Goal: Task Accomplishment & Management: Complete application form

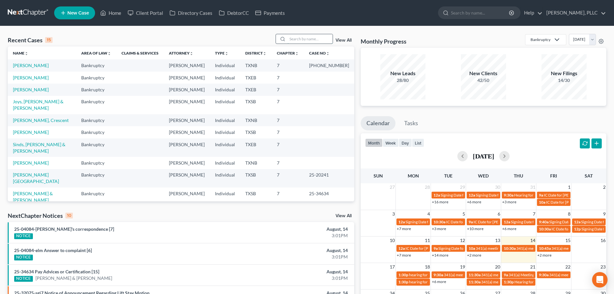
click at [310, 37] on input "search" at bounding box center [310, 38] width 45 height 9
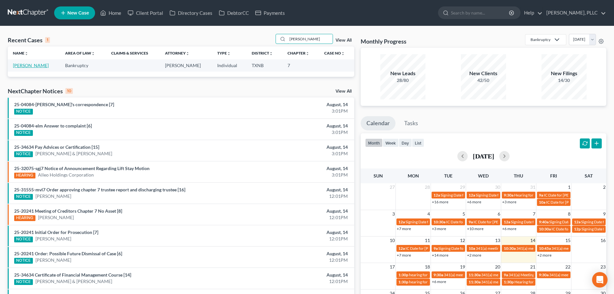
type input "[PERSON_NAME]"
click at [35, 65] on link "[PERSON_NAME]" at bounding box center [31, 65] width 36 height 5
select select "4"
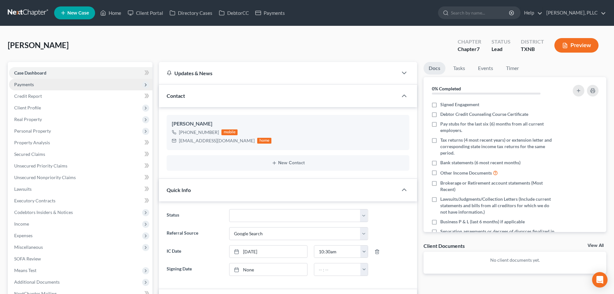
click at [30, 84] on span "Payments" at bounding box center [24, 84] width 20 height 5
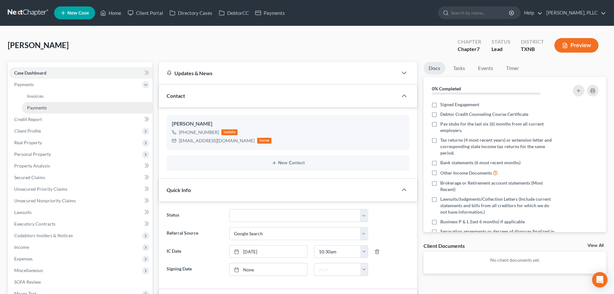
click at [35, 111] on link "Payments" at bounding box center [87, 108] width 131 height 12
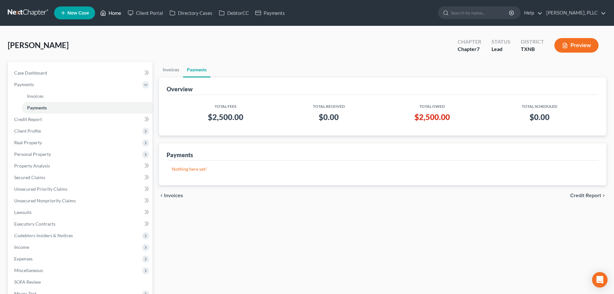
click at [118, 13] on link "Home" at bounding box center [110, 13] width 27 height 12
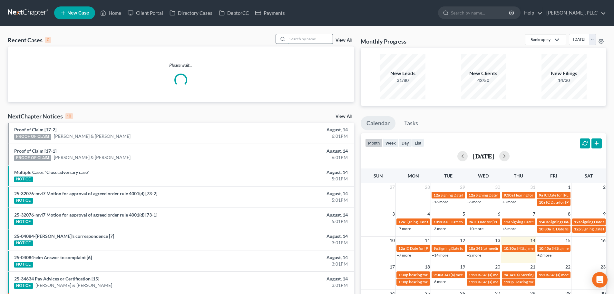
click at [304, 40] on input "search" at bounding box center [310, 38] width 45 height 9
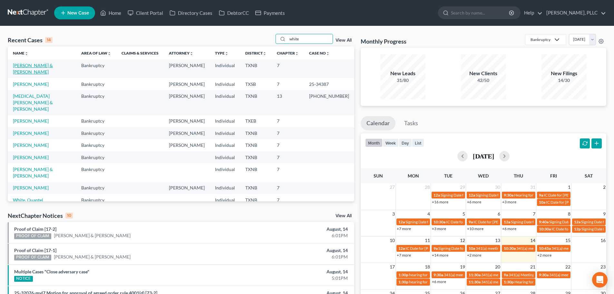
type input "white"
click at [50, 66] on link "[PERSON_NAME] & [PERSON_NAME]" at bounding box center [33, 69] width 40 height 12
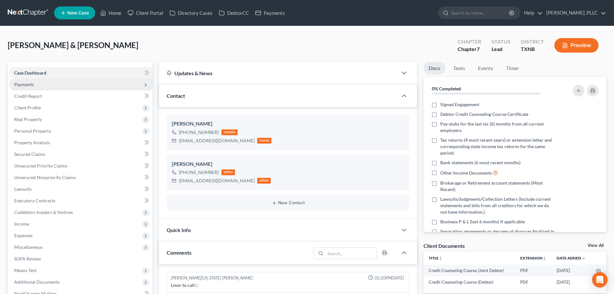
click at [32, 83] on span "Payments" at bounding box center [24, 84] width 20 height 5
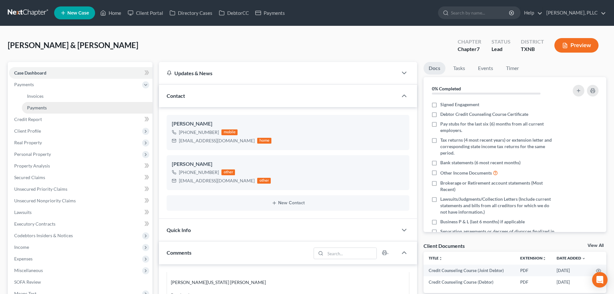
click at [37, 107] on span "Payments" at bounding box center [37, 107] width 20 height 5
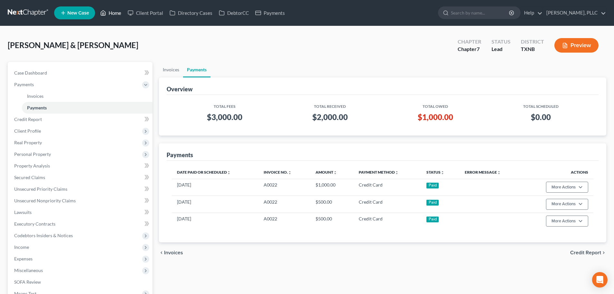
click at [117, 17] on link "Home" at bounding box center [110, 13] width 27 height 12
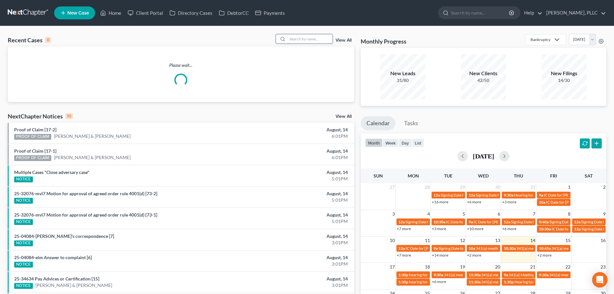
click at [303, 42] on input "search" at bounding box center [310, 38] width 45 height 9
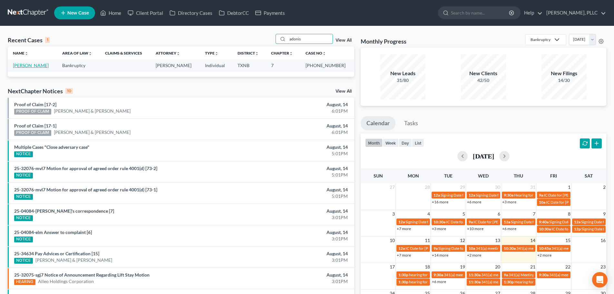
type input "adonis"
click at [38, 66] on link "[PERSON_NAME]" at bounding box center [31, 65] width 36 height 5
select select "1"
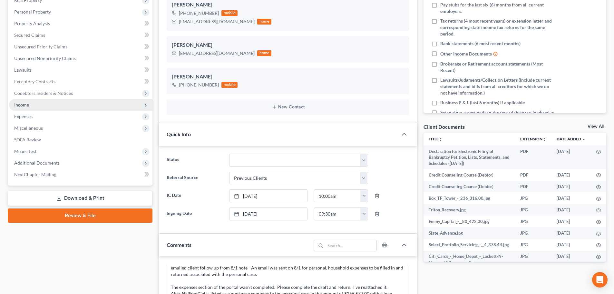
scroll to position [129, 0]
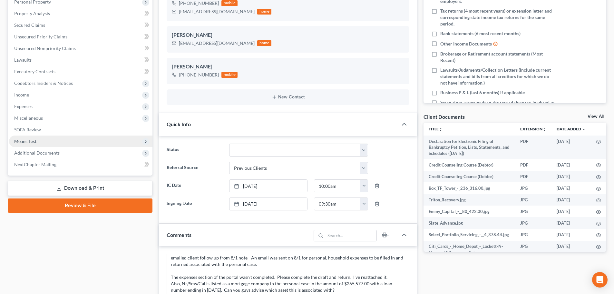
click at [32, 142] on span "Means Test" at bounding box center [25, 140] width 22 height 5
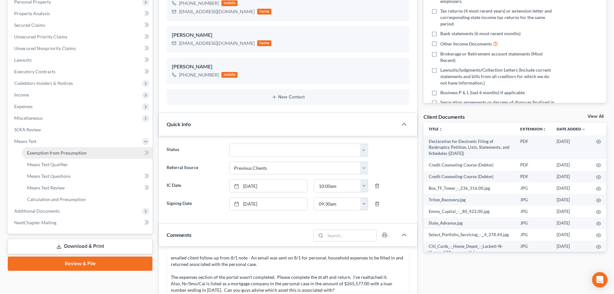
click at [38, 158] on link "Exemption from Presumption" at bounding box center [87, 153] width 131 height 12
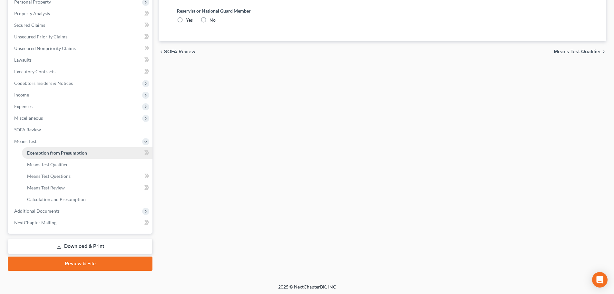
radio input "true"
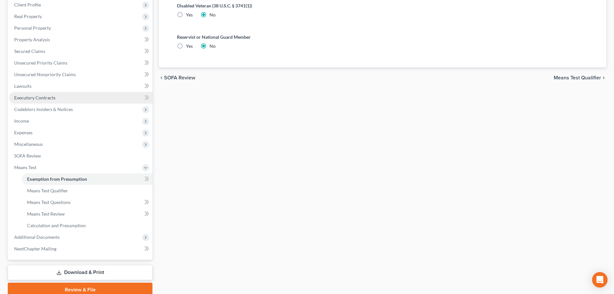
scroll to position [129, 0]
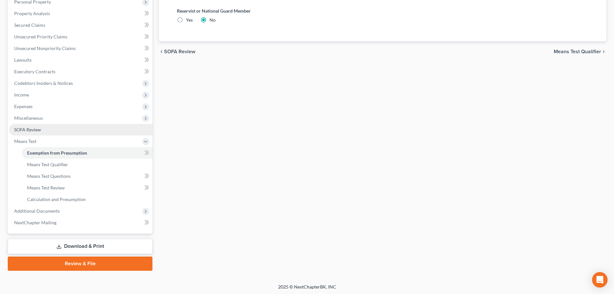
click at [30, 129] on span "SOFA Review" at bounding box center [27, 129] width 27 height 5
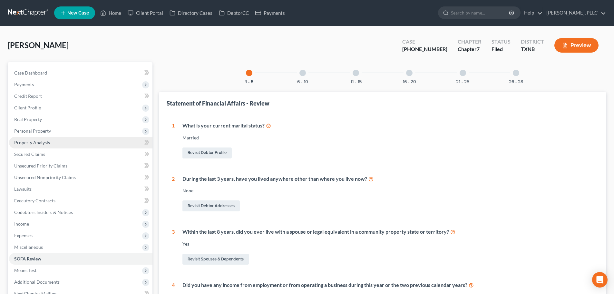
click at [34, 144] on span "Property Analysis" at bounding box center [32, 142] width 36 height 5
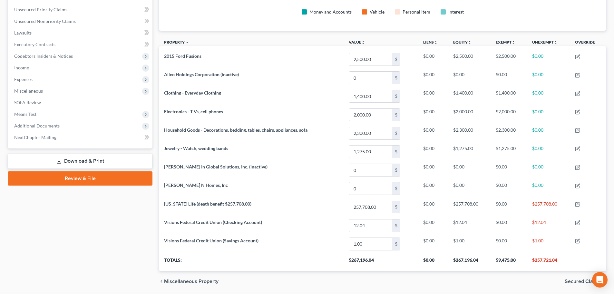
scroll to position [178, 0]
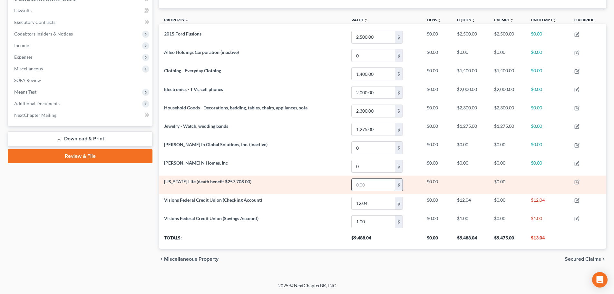
click at [384, 185] on input "text" at bounding box center [373, 185] width 43 height 12
type input "0"
click at [577, 180] on icon "button" at bounding box center [577, 182] width 4 height 4
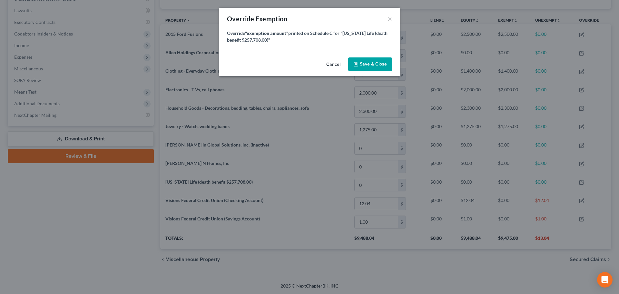
click at [370, 66] on span "Save & Close" at bounding box center [373, 63] width 27 height 5
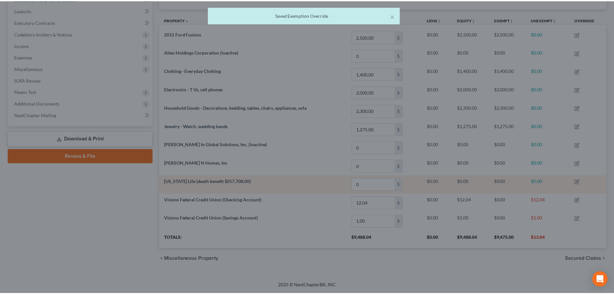
scroll to position [0, 0]
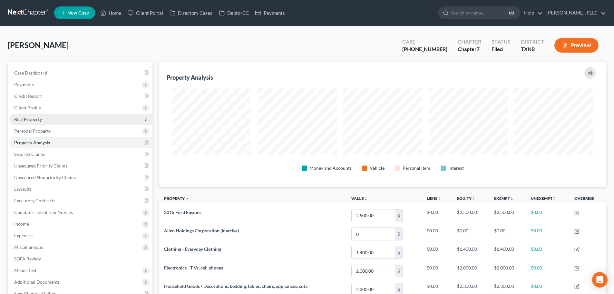
click at [35, 121] on span "Real Property" at bounding box center [28, 118] width 28 height 5
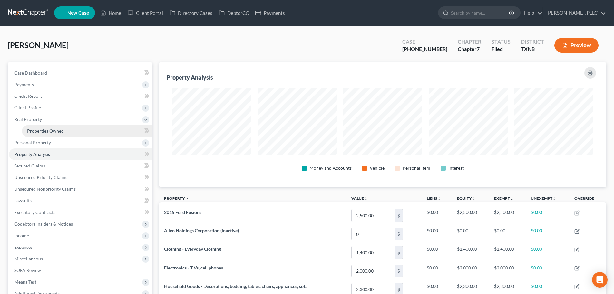
click at [38, 129] on span "Properties Owned" at bounding box center [45, 130] width 37 height 5
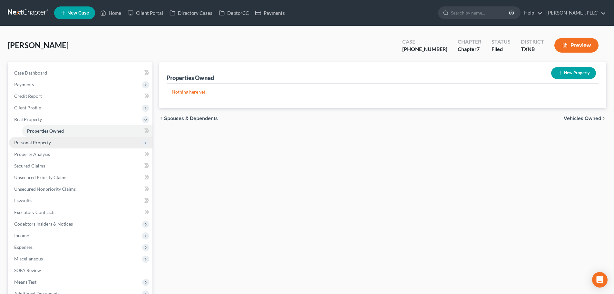
click at [35, 141] on span "Personal Property" at bounding box center [32, 142] width 37 height 5
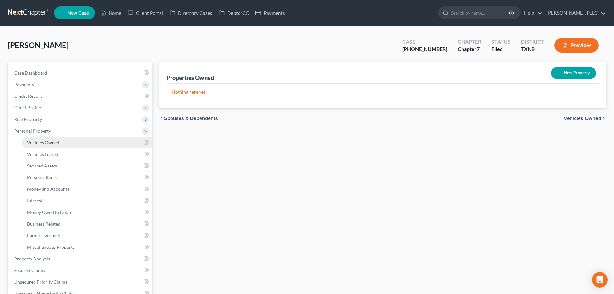
click at [37, 144] on span "Vehicles Owned" at bounding box center [43, 142] width 32 height 5
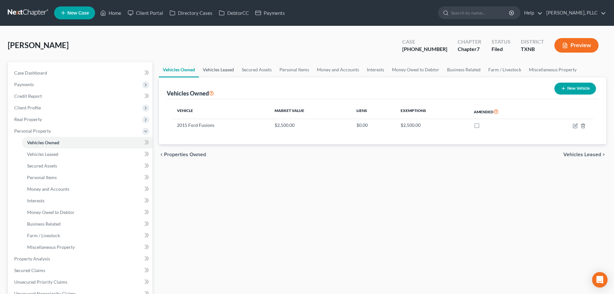
click at [230, 70] on link "Vehicles Leased" at bounding box center [218, 69] width 39 height 15
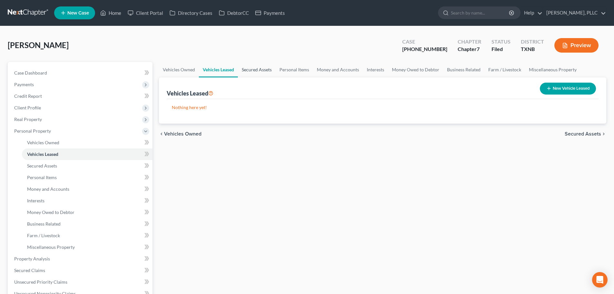
click at [258, 70] on link "Secured Assets" at bounding box center [257, 69] width 38 height 15
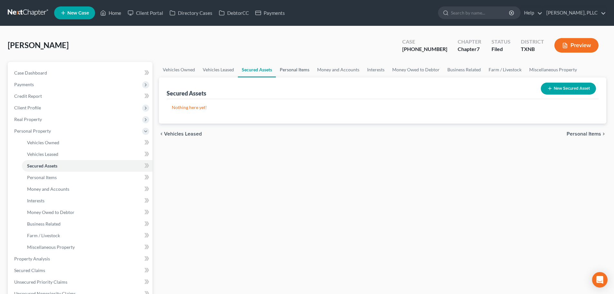
click at [292, 70] on link "Personal Items" at bounding box center [294, 69] width 37 height 15
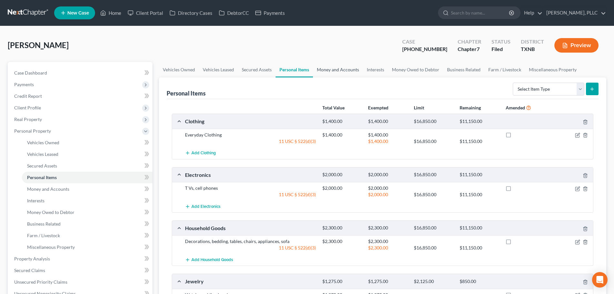
click at [339, 70] on link "Money and Accounts" at bounding box center [338, 69] width 50 height 15
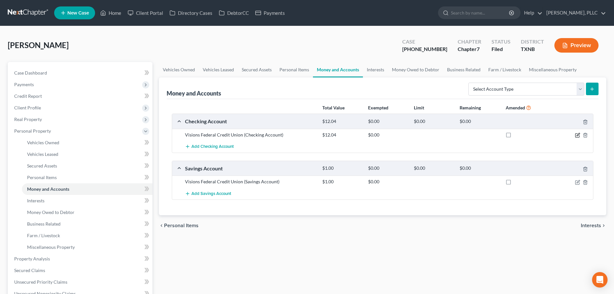
click at [579, 135] on icon "button" at bounding box center [577, 135] width 5 height 5
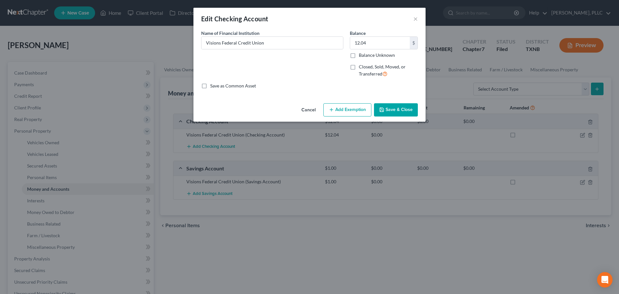
click at [346, 109] on button "Add Exemption" at bounding box center [347, 110] width 48 height 14
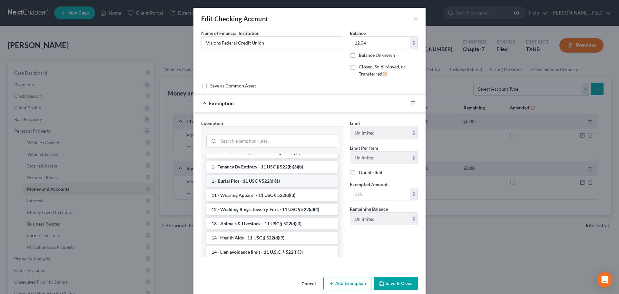
scroll to position [64, 0]
click at [252, 238] on li "14 - Wildcard Exemption - 11 USC § 522(d)(5)" at bounding box center [272, 237] width 132 height 12
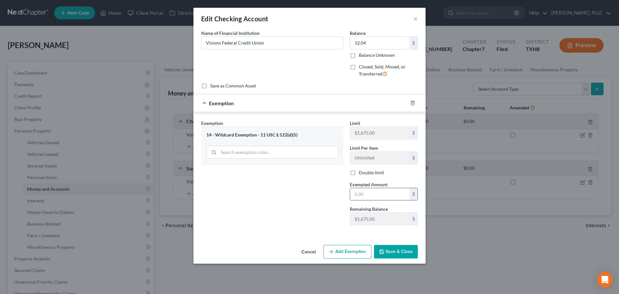
click at [376, 194] on input "text" at bounding box center [380, 194] width 60 height 12
type input "12.04"
click at [334, 197] on div "Exemption Set must be selected for CA. Exemption * 14 - Wildcard Exemption - 11…" at bounding box center [272, 175] width 149 height 111
click at [390, 249] on button "Save & Close" at bounding box center [396, 252] width 44 height 14
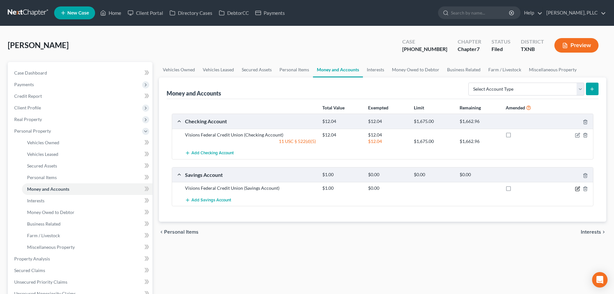
click at [578, 188] on icon "button" at bounding box center [577, 188] width 5 height 5
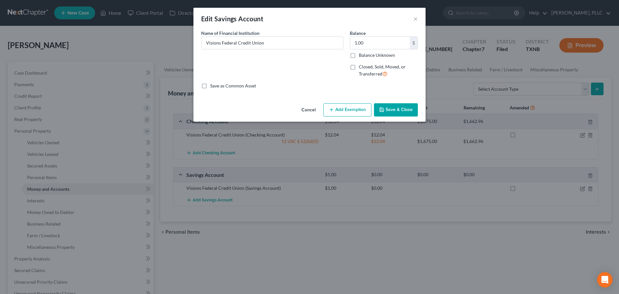
click at [348, 113] on button "Add Exemption" at bounding box center [347, 110] width 48 height 14
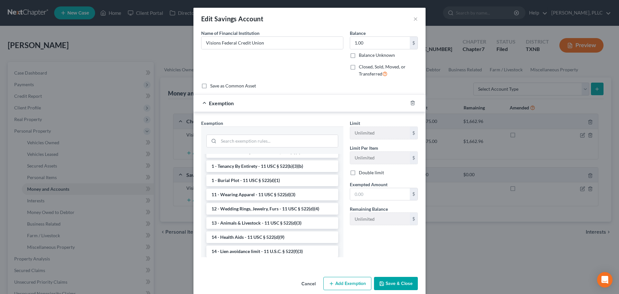
scroll to position [97, 0]
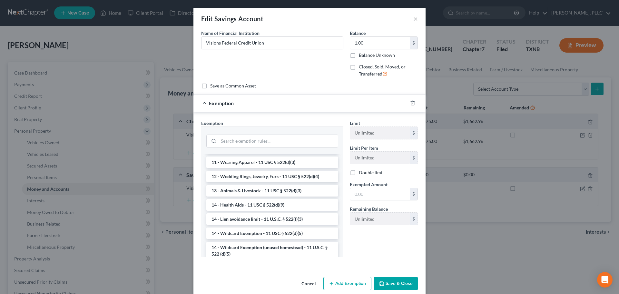
drag, startPoint x: 258, startPoint y: 240, endPoint x: 276, endPoint y: 235, distance: 18.4
click at [261, 239] on li "14 - Wildcard Exemption - 11 USC § 522(d)(5)" at bounding box center [272, 233] width 132 height 12
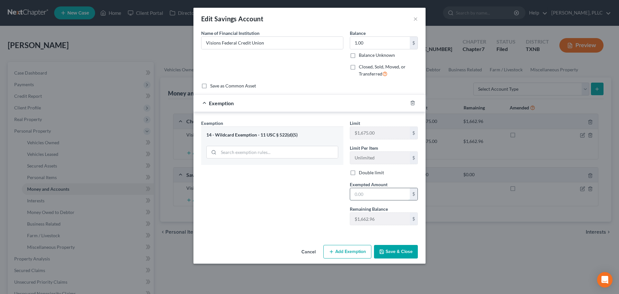
click at [364, 193] on input "text" at bounding box center [380, 194] width 60 height 12
type input "1"
click at [317, 195] on div "Exemption Set must be selected for CA. Exemption * 14 - Wildcard Exemption - 11…" at bounding box center [272, 175] width 149 height 111
click at [395, 250] on button "Save & Close" at bounding box center [396, 252] width 44 height 14
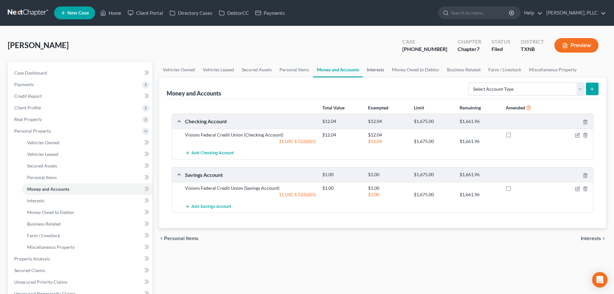
click at [374, 69] on link "Interests" at bounding box center [375, 69] width 25 height 15
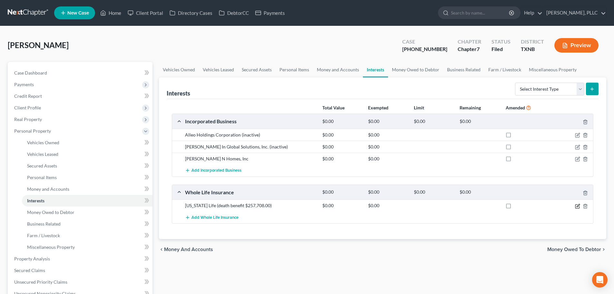
click at [577, 205] on icon "button" at bounding box center [577, 205] width 5 height 5
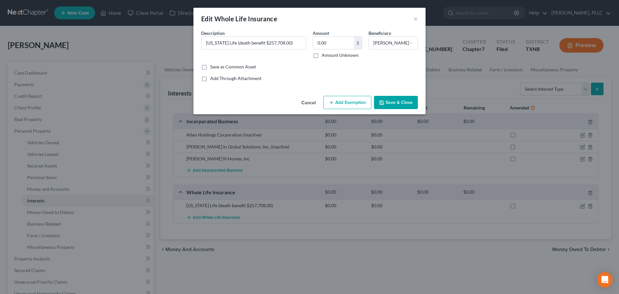
click at [340, 111] on div "Cancel Add Exemption Save & Close" at bounding box center [309, 103] width 232 height 21
click at [343, 104] on button "Add Exemption" at bounding box center [347, 103] width 48 height 14
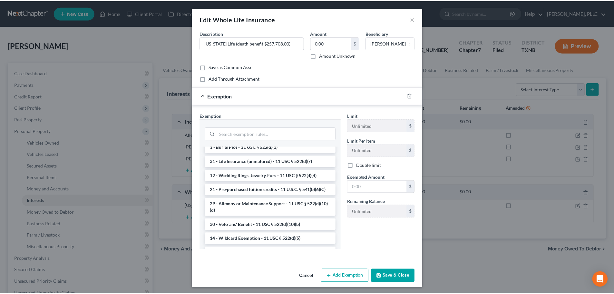
scroll to position [161, 0]
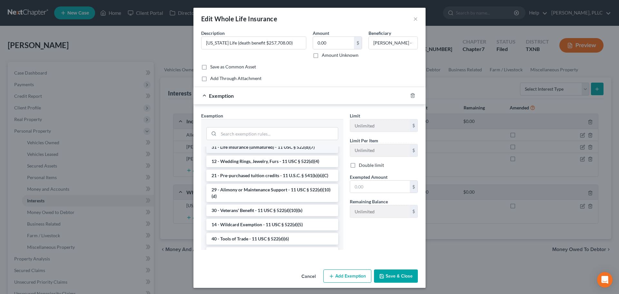
click at [281, 153] on li "31 - Life Insurance (unmatured) - 11 USC § 522(d)(7)" at bounding box center [272, 147] width 132 height 12
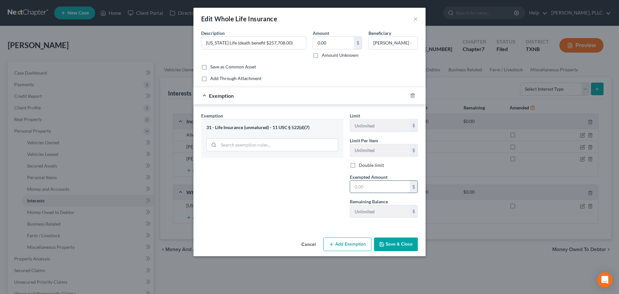
click at [371, 188] on input "text" at bounding box center [380, 187] width 60 height 12
type input "0"
click at [315, 199] on div "Exemption Set must be selected for CA. Exemption * 31 - Life Insurance (unmatur…" at bounding box center [272, 167] width 149 height 111
click at [383, 242] on icon "button" at bounding box center [381, 244] width 5 height 5
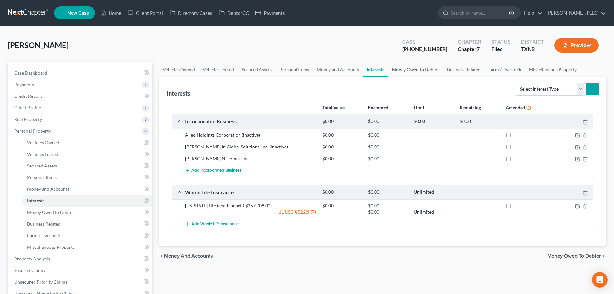
click at [414, 71] on link "Money Owed to Debtor" at bounding box center [415, 69] width 55 height 15
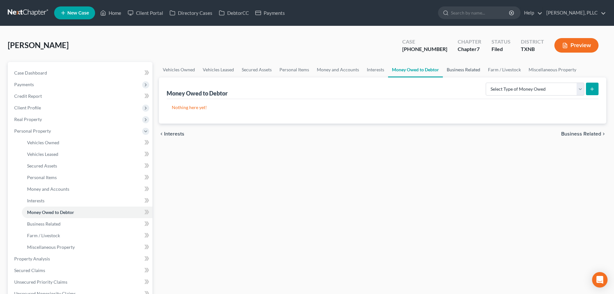
click at [464, 70] on link "Business Related" at bounding box center [463, 69] width 41 height 15
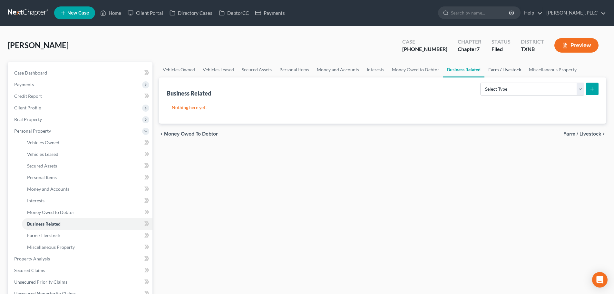
click at [496, 68] on link "Farm / Livestock" at bounding box center [505, 69] width 41 height 15
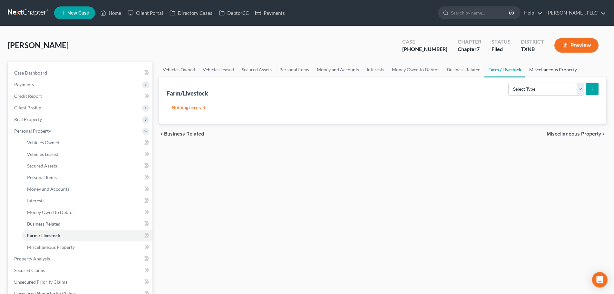
click at [534, 68] on link "Miscellaneous Property" at bounding box center [553, 69] width 55 height 15
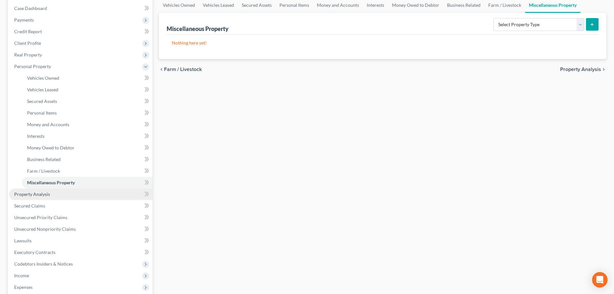
click at [52, 195] on link "Property Analysis" at bounding box center [80, 194] width 143 height 12
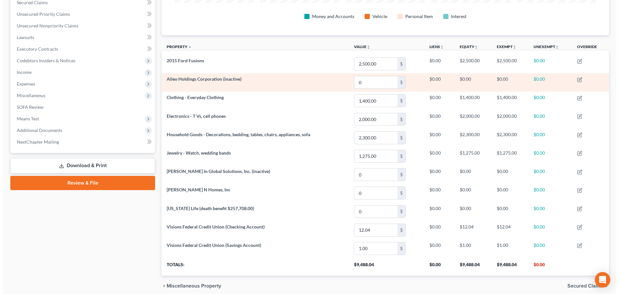
scroll to position [178, 0]
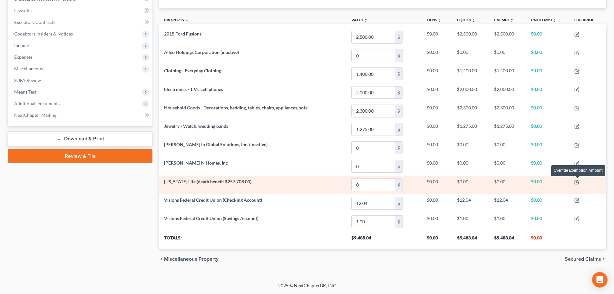
click at [578, 181] on icon "button" at bounding box center [578, 181] width 3 height 3
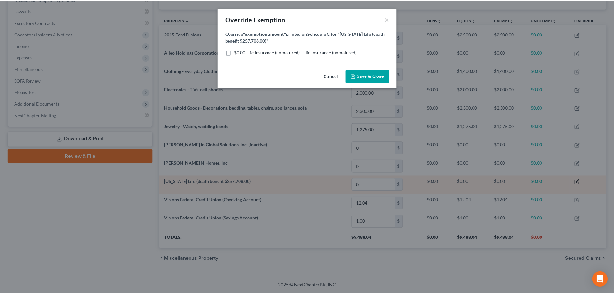
scroll to position [125, 451]
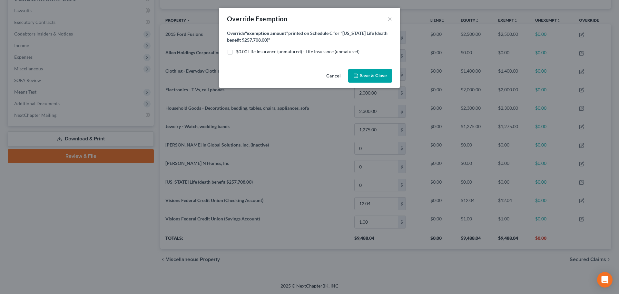
click at [236, 52] on label "$0.00 Life Insurance (unmatured) - Life Insurance (unmatured)" at bounding box center [297, 51] width 123 height 6
click at [239, 52] on input "$0.00 Life Insurance (unmatured) - Life Insurance (unmatured)" at bounding box center [241, 50] width 4 height 4
checkbox input "true"
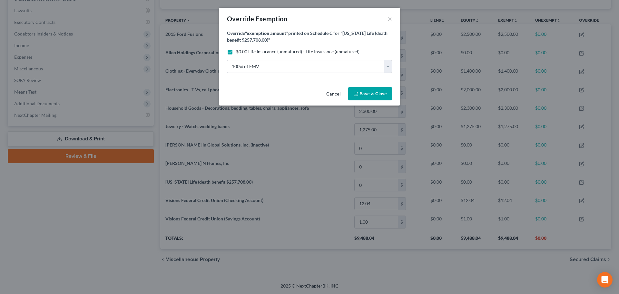
click at [377, 97] on button "Save & Close" at bounding box center [370, 94] width 44 height 14
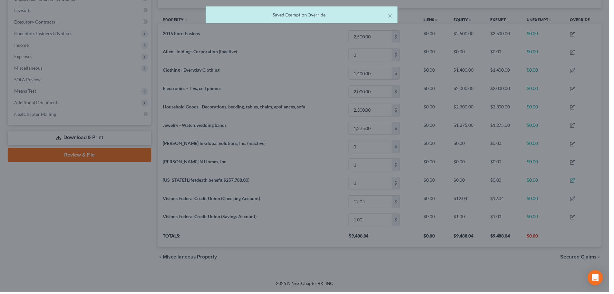
scroll to position [125, 448]
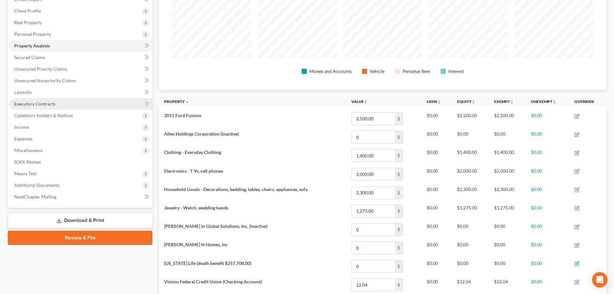
click at [47, 103] on span "Executory Contracts" at bounding box center [34, 103] width 41 height 5
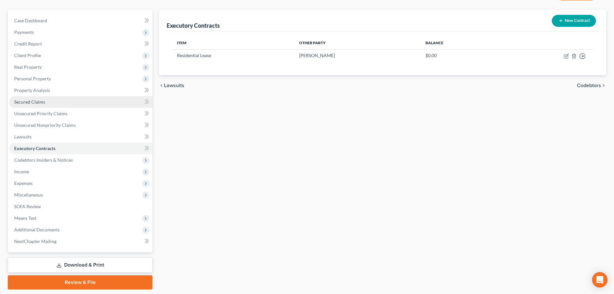
scroll to position [64, 0]
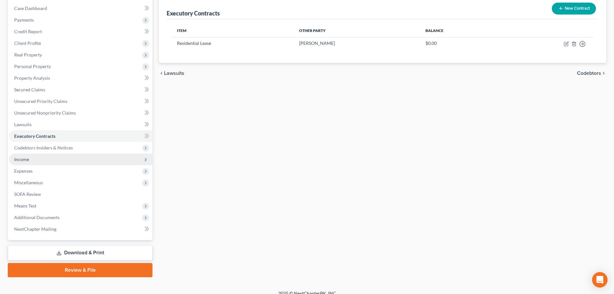
click at [46, 160] on span "Income" at bounding box center [80, 159] width 143 height 12
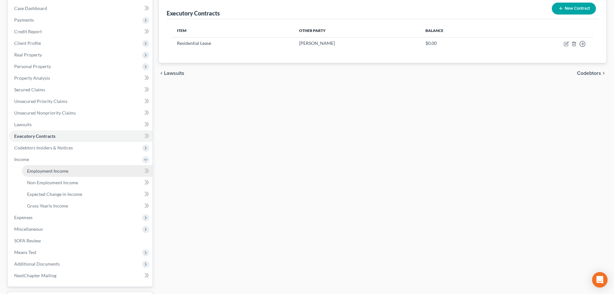
click at [47, 170] on span "Employment Income" at bounding box center [47, 170] width 41 height 5
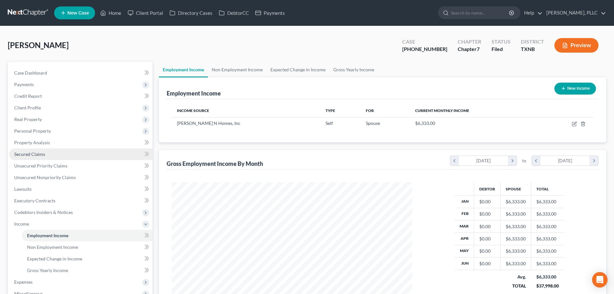
scroll to position [120, 253]
click at [239, 68] on link "Non Employment Income" at bounding box center [237, 69] width 59 height 15
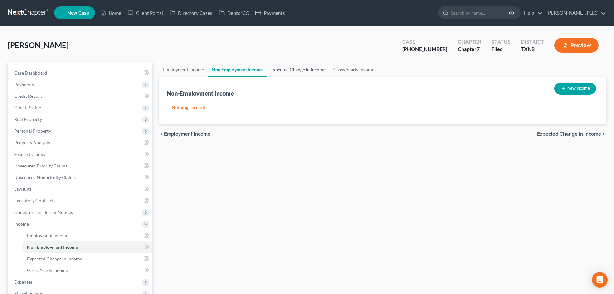
click at [279, 70] on link "Expected Change in Income" at bounding box center [298, 69] width 63 height 15
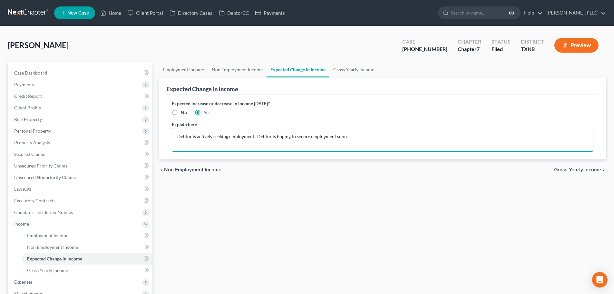
click at [360, 136] on textarea "Debtor is actively seeking employment. Debtor is hoping to secure employment so…" at bounding box center [383, 140] width 422 height 24
click at [175, 136] on textarea "Debtor is actively seeking employment. Debtor is hop" at bounding box center [383, 140] width 422 height 24
click at [442, 137] on textarea "Debtor has pending chapter 7's for his business entities. Debtor is actively se…" at bounding box center [383, 140] width 422 height 24
type textarea "Debtor has pending chapter 7's for his business entities. Debtor is actively se…"
click at [356, 69] on link "Gross Yearly Income" at bounding box center [354, 69] width 49 height 15
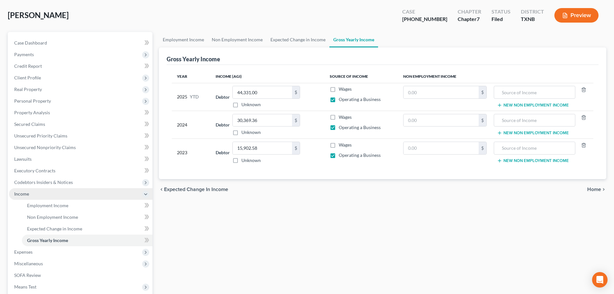
scroll to position [97, 0]
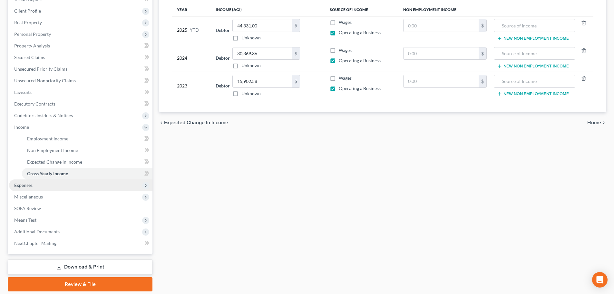
click at [38, 187] on span "Expenses" at bounding box center [80, 185] width 143 height 12
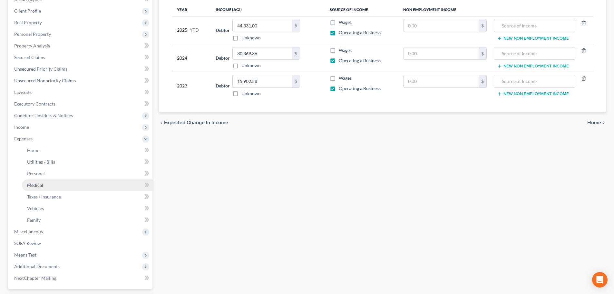
click at [38, 186] on span "Medical" at bounding box center [35, 184] width 16 height 5
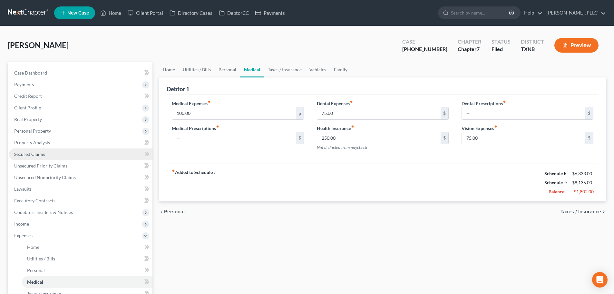
click at [36, 155] on span "Secured Claims" at bounding box center [29, 153] width 31 height 5
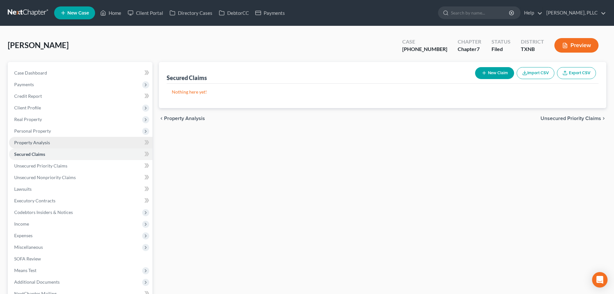
click at [36, 143] on span "Property Analysis" at bounding box center [32, 142] width 36 height 5
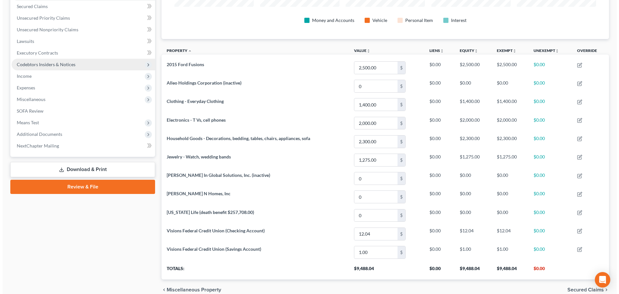
scroll to position [161, 0]
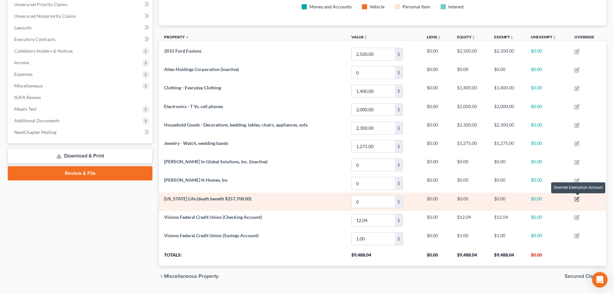
click at [577, 198] on icon "button" at bounding box center [577, 198] width 5 height 5
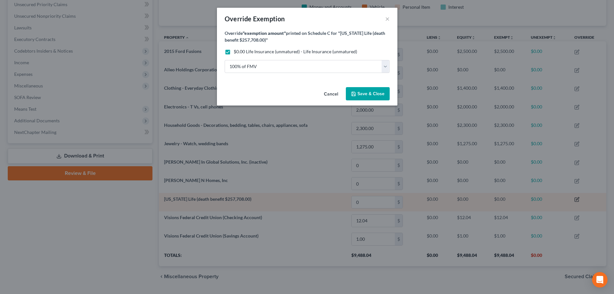
scroll to position [125, 451]
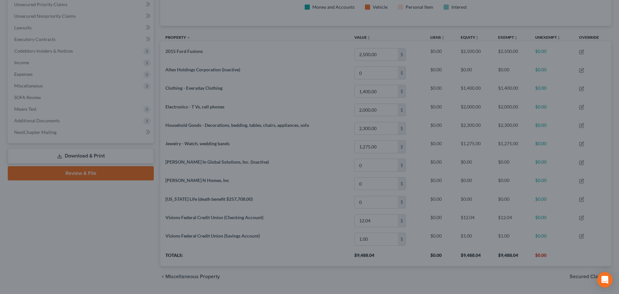
click at [76, 214] on div "Override Exemption × Override "exemption amount" printed on Schedule C for "[US…" at bounding box center [309, 147] width 619 height 294
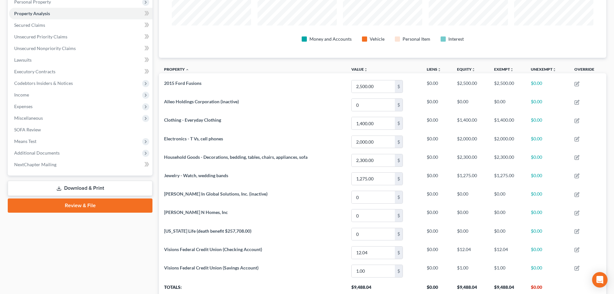
click at [95, 189] on link "Download & Print" at bounding box center [80, 188] width 145 height 15
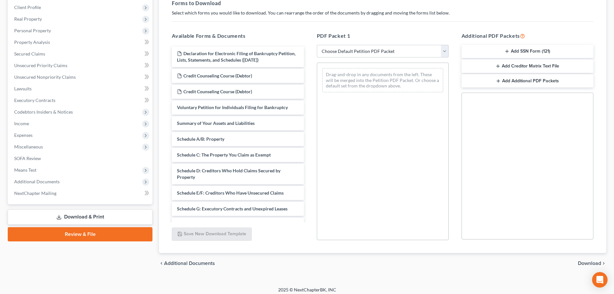
scroll to position [104, 0]
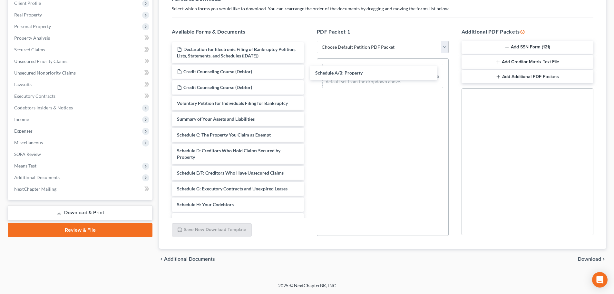
drag, startPoint x: 222, startPoint y: 137, endPoint x: 359, endPoint y: 75, distance: 151.0
click at [309, 75] on div "Schedule A/B: Property Declaration for Electronic Filing of Bankruptcy Petition…" at bounding box center [238, 215] width 142 height 347
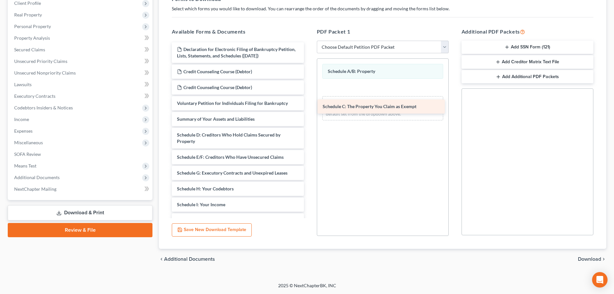
drag, startPoint x: 240, startPoint y: 135, endPoint x: 386, endPoint y: 107, distance: 148.5
click at [309, 107] on div "Schedule C: The Property You Claim as Exempt Declaration for Electronic Filing …" at bounding box center [238, 207] width 142 height 331
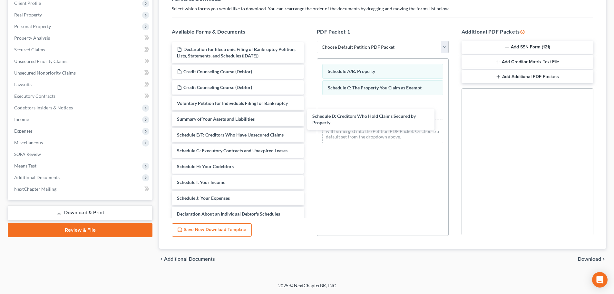
drag, startPoint x: 248, startPoint y: 140, endPoint x: 383, endPoint y: 121, distance: 136.4
click at [309, 121] on div "Schedule D: Creditors Who Hold Claims Secured by Property Declaration for Elect…" at bounding box center [238, 196] width 142 height 309
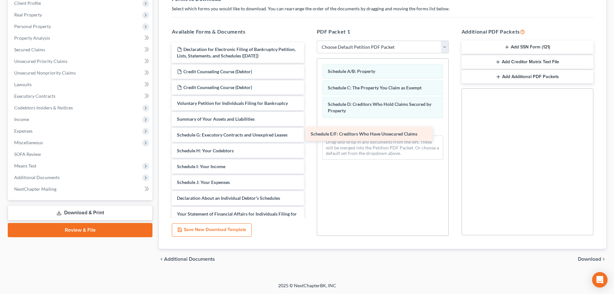
drag, startPoint x: 227, startPoint y: 136, endPoint x: 371, endPoint y: 134, distance: 144.1
click at [309, 134] on div "Schedule E/F: Creditors Who Have Unsecured Claims Declaration for Electronic Fi…" at bounding box center [238, 188] width 142 height 293
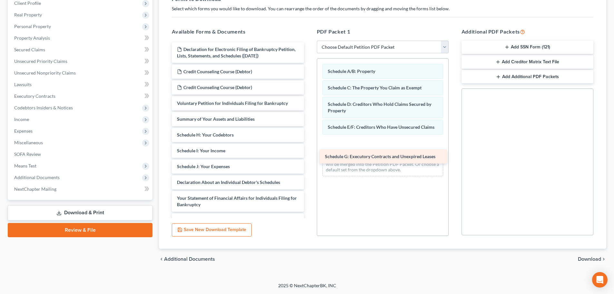
drag, startPoint x: 223, startPoint y: 137, endPoint x: 371, endPoint y: 159, distance: 149.6
click at [309, 160] on div "Schedule G: Executory Contracts and Unexpired Leases Declaration for Electronic…" at bounding box center [238, 180] width 142 height 277
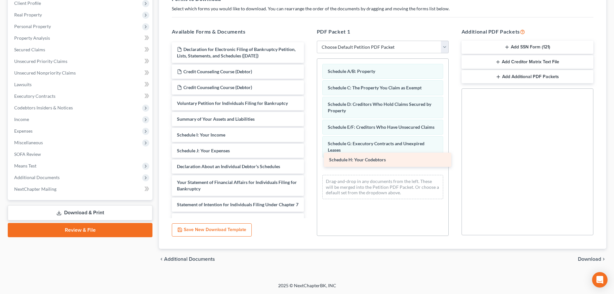
drag, startPoint x: 212, startPoint y: 136, endPoint x: 365, endPoint y: 161, distance: 154.2
click at [309, 161] on div "Schedule H: Your Codebtors Declaration for Electronic Filing of Bankruptcy Peti…" at bounding box center [238, 172] width 142 height 261
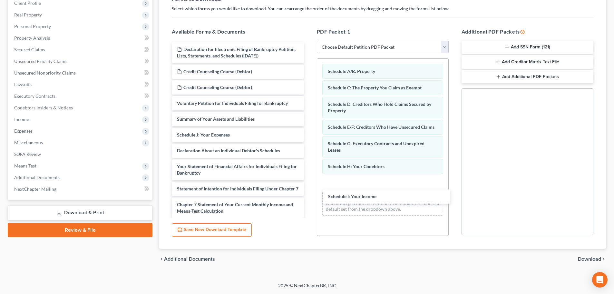
drag, startPoint x: 216, startPoint y: 138, endPoint x: 370, endPoint y: 193, distance: 163.6
click at [309, 199] on div "Schedule I: Your Income Declaration for Electronic Filing of Bankruptcy Petitio…" at bounding box center [238, 164] width 142 height 245
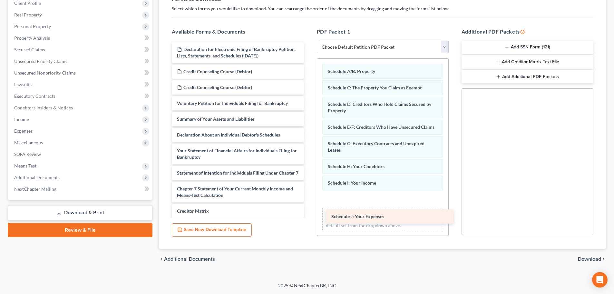
drag, startPoint x: 212, startPoint y: 137, endPoint x: 363, endPoint y: 214, distance: 169.2
click at [309, 214] on div "Schedule J: Your Expenses Declaration for Electronic Filing of Bankruptcy Petit…" at bounding box center [238, 157] width 142 height 230
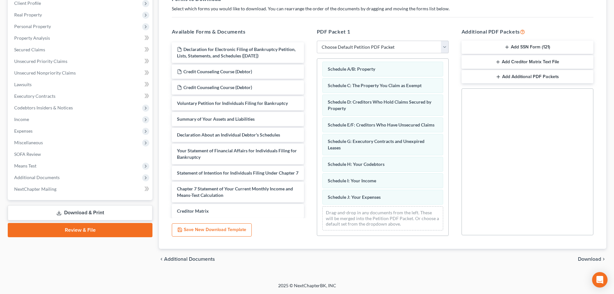
scroll to position [9, 0]
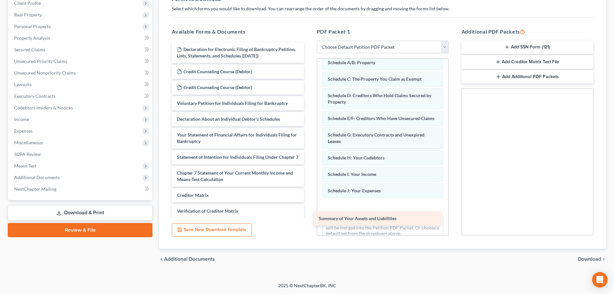
drag, startPoint x: 192, startPoint y: 121, endPoint x: 346, endPoint y: 218, distance: 182.5
click at [309, 221] on div "Summary of Your Assets and Liabilities Declaration for Electronic Filing of Ban…" at bounding box center [238, 149] width 142 height 214
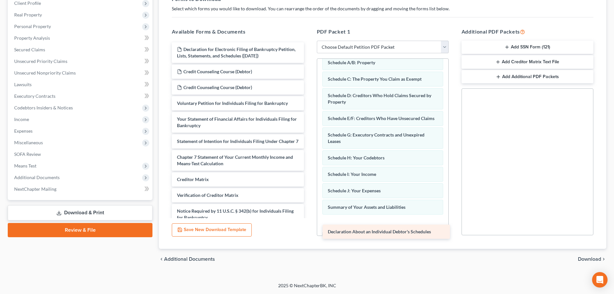
drag, startPoint x: 204, startPoint y: 121, endPoint x: 355, endPoint y: 234, distance: 188.2
click at [309, 234] on div "Declaration About an Individual Debtor's Schedules Declaration for Electronic F…" at bounding box center [238, 141] width 142 height 198
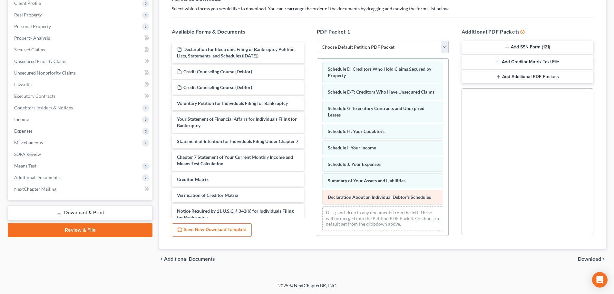
scroll to position [42, 0]
click at [589, 257] on span "Download" at bounding box center [589, 258] width 23 height 5
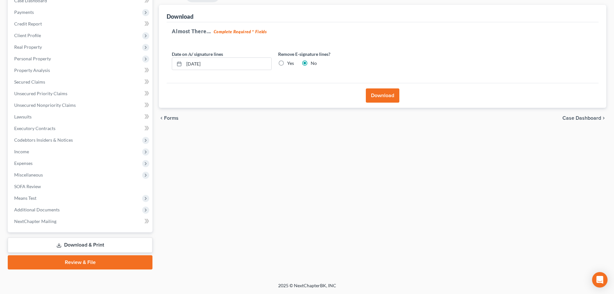
scroll to position [72, 0]
click at [381, 96] on button "Download" at bounding box center [383, 95] width 34 height 14
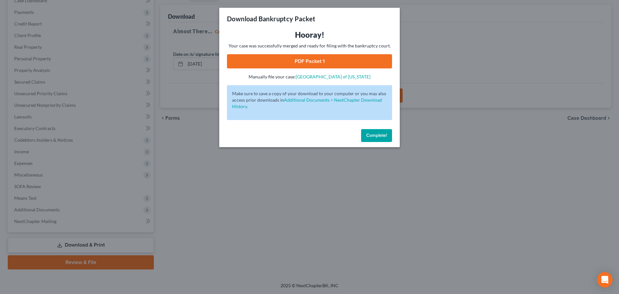
click at [322, 59] on link "PDF Packet 1" at bounding box center [309, 61] width 165 height 14
click at [374, 136] on span "Complete!" at bounding box center [376, 135] width 21 height 5
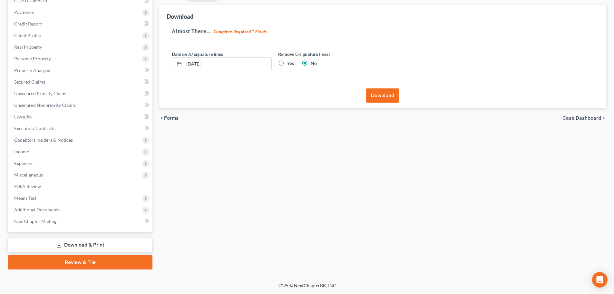
click at [90, 242] on link "Download & Print" at bounding box center [80, 244] width 145 height 15
click at [107, 246] on link "Download & Print" at bounding box center [80, 244] width 145 height 15
click at [76, 246] on link "Download & Print" at bounding box center [80, 244] width 145 height 15
click at [31, 197] on span "Means Test" at bounding box center [25, 197] width 22 height 5
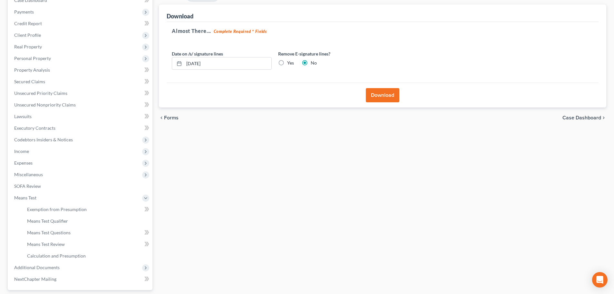
scroll to position [130, 0]
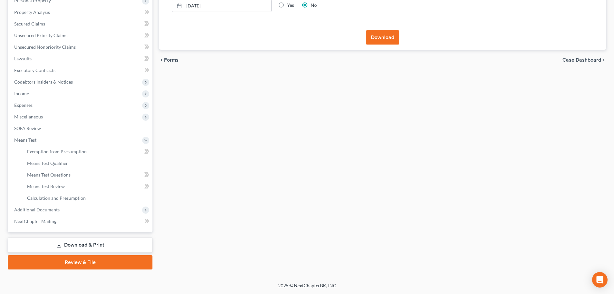
click at [77, 242] on link "Download & Print" at bounding box center [80, 244] width 145 height 15
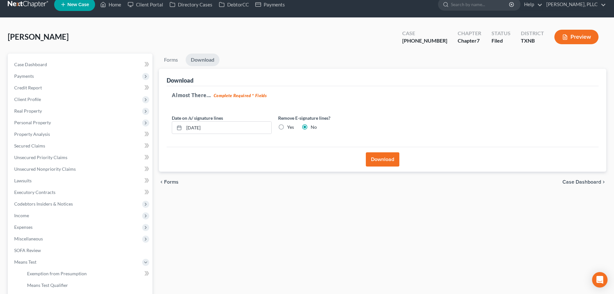
scroll to position [1, 0]
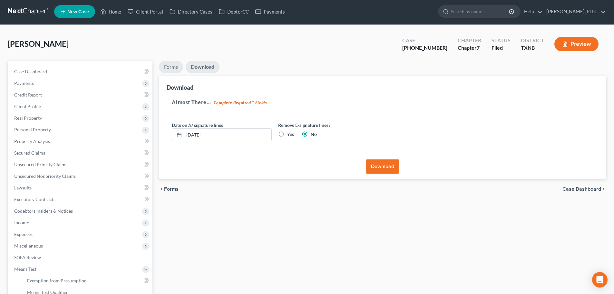
click at [177, 67] on link "Forms" at bounding box center [171, 67] width 24 height 13
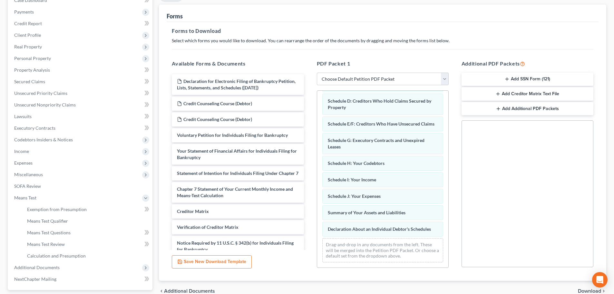
scroll to position [98, 0]
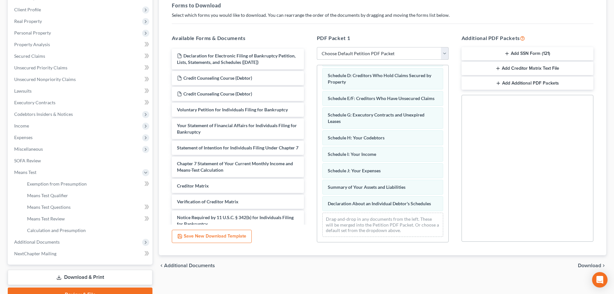
click at [445, 53] on select "Choose Default Petition PDF Packet Complete Bankruptcy Petition (all forms and …" at bounding box center [383, 53] width 132 height 13
click at [22, 171] on span "Means Test" at bounding box center [25, 171] width 22 height 5
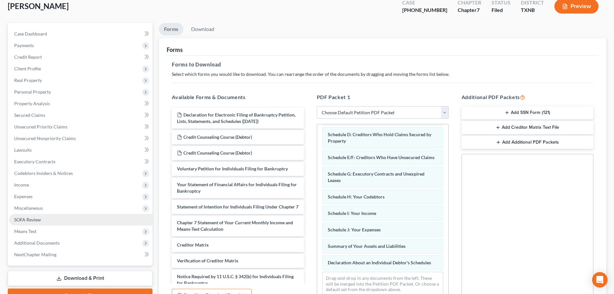
scroll to position [34, 0]
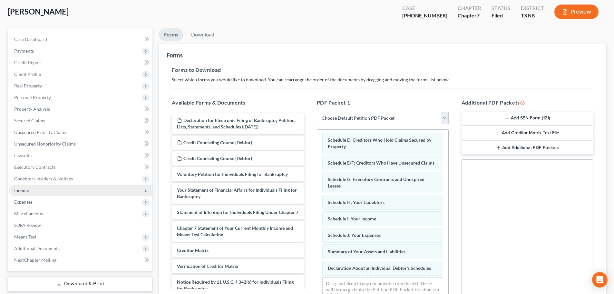
click at [26, 187] on span "Income" at bounding box center [21, 189] width 15 height 5
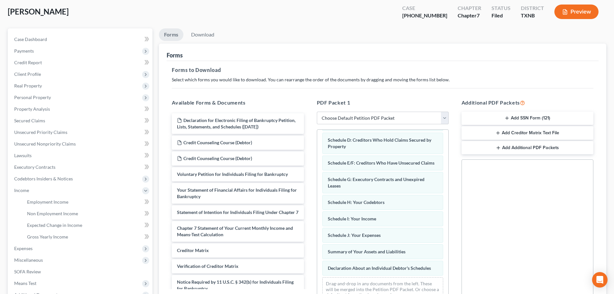
click at [280, 33] on ul "Forms Download" at bounding box center [383, 35] width 448 height 15
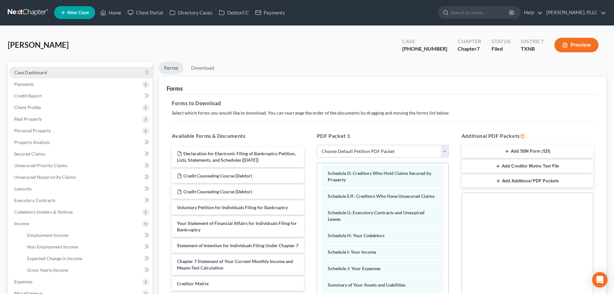
scroll to position [0, 0]
click at [38, 72] on span "Case Dashboard" at bounding box center [30, 72] width 33 height 5
select select "1"
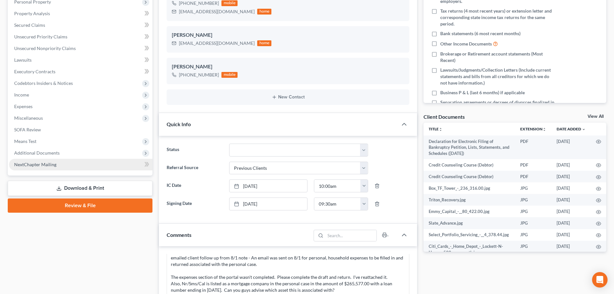
scroll to position [193, 0]
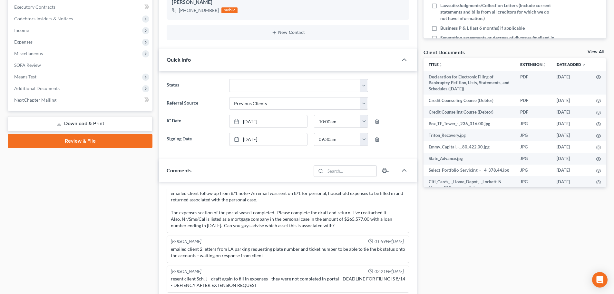
click at [73, 128] on link "Download & Print" at bounding box center [80, 123] width 145 height 15
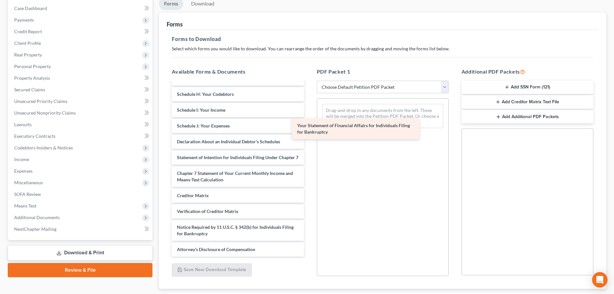
scroll to position [173, 0]
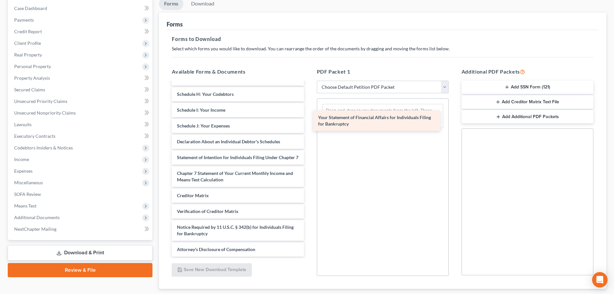
drag, startPoint x: 208, startPoint y: 132, endPoint x: 349, endPoint y: 120, distance: 141.7
click at [309, 120] on div "Your Statement of Financial Affairs for Individuals Filing for Bankruptcy Decla…" at bounding box center [238, 86] width 142 height 340
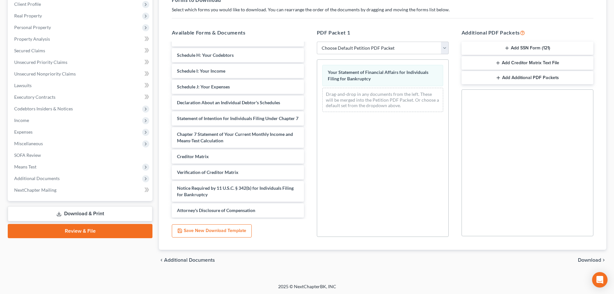
scroll to position [104, 0]
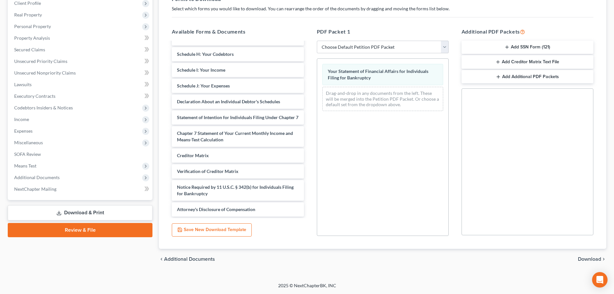
click at [584, 260] on span "Download" at bounding box center [589, 258] width 23 height 5
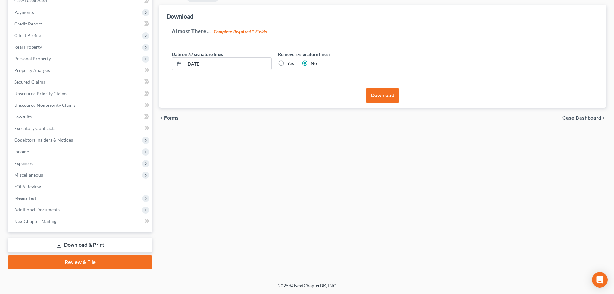
scroll to position [72, 0]
click at [384, 97] on button "Download" at bounding box center [383, 95] width 34 height 14
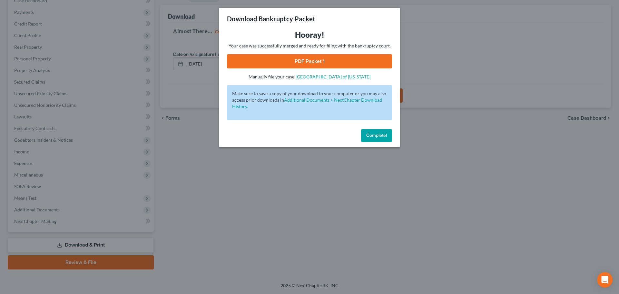
click at [316, 62] on link "PDF Packet 1" at bounding box center [309, 61] width 165 height 14
click at [376, 138] on button "Complete!" at bounding box center [376, 135] width 31 height 13
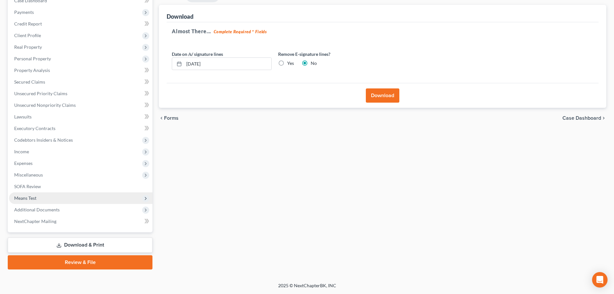
click at [34, 199] on span "Means Test" at bounding box center [25, 197] width 22 height 5
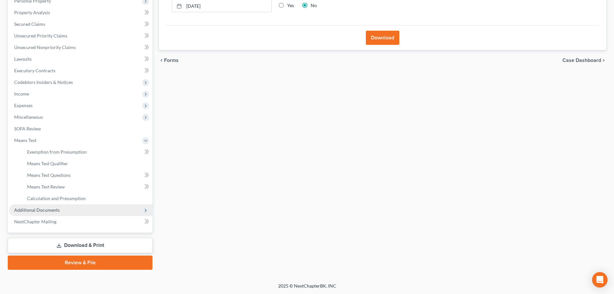
scroll to position [130, 0]
click at [95, 246] on link "Download & Print" at bounding box center [80, 244] width 145 height 15
click at [79, 244] on link "Download & Print" at bounding box center [80, 244] width 145 height 15
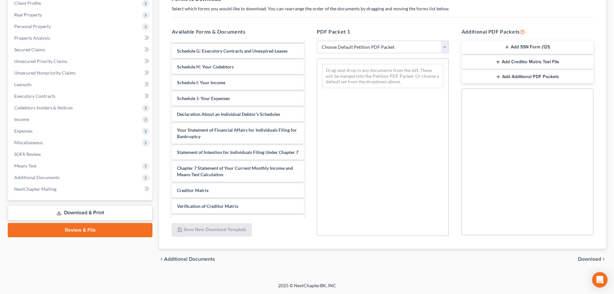
scroll to position [153, 0]
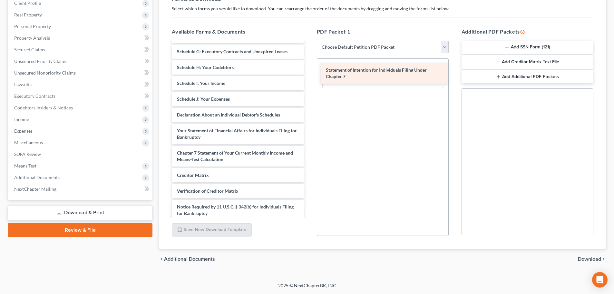
drag, startPoint x: 236, startPoint y: 157, endPoint x: 386, endPoint y: 73, distance: 172.2
click at [309, 73] on div "Statement of Intention for Individuals Filing Under Chapter 7 Declaration for E…" at bounding box center [238, 62] width 142 height 347
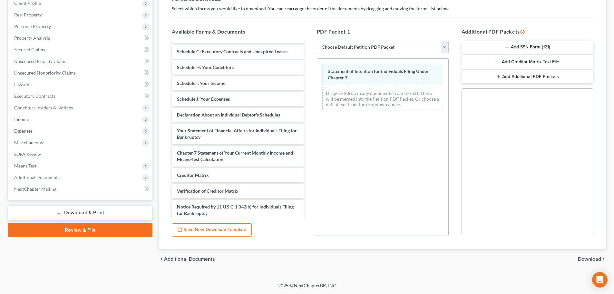
click at [590, 258] on span "Download" at bounding box center [589, 258] width 23 height 5
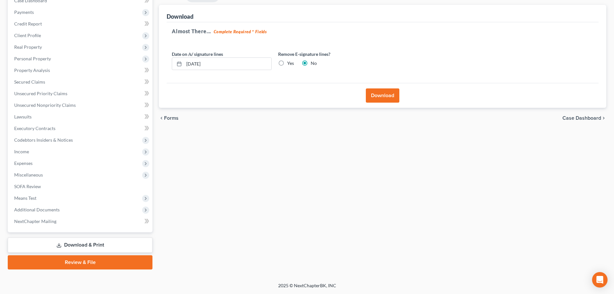
scroll to position [72, 0]
click at [391, 97] on button "Download" at bounding box center [383, 95] width 34 height 14
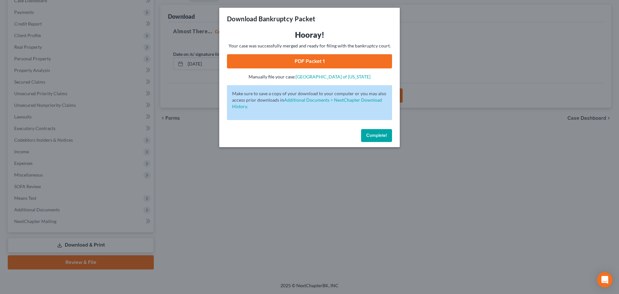
click at [333, 65] on link "PDF Packet 1" at bounding box center [309, 61] width 165 height 14
click at [377, 139] on button "Complete!" at bounding box center [376, 135] width 31 height 13
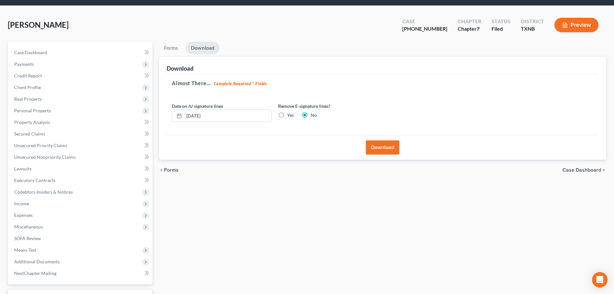
scroll to position [0, 0]
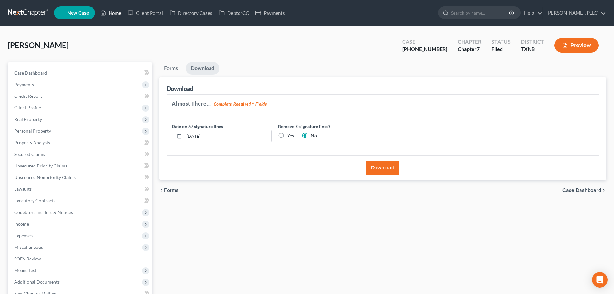
click at [114, 12] on link "Home" at bounding box center [110, 13] width 27 height 12
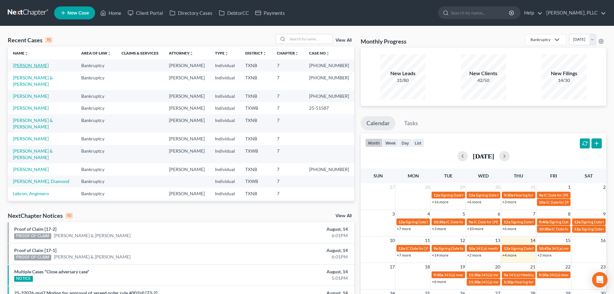
click at [29, 65] on link "[PERSON_NAME]" at bounding box center [31, 65] width 36 height 5
select select "1"
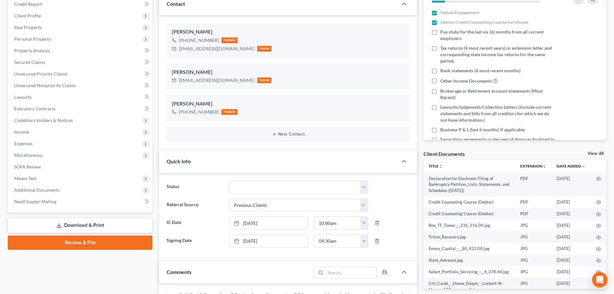
scroll to position [161, 0]
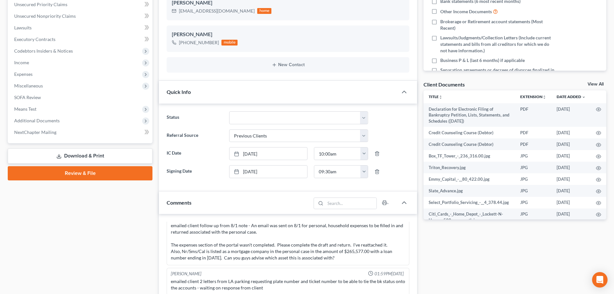
click at [88, 156] on link "Download & Print" at bounding box center [80, 155] width 145 height 15
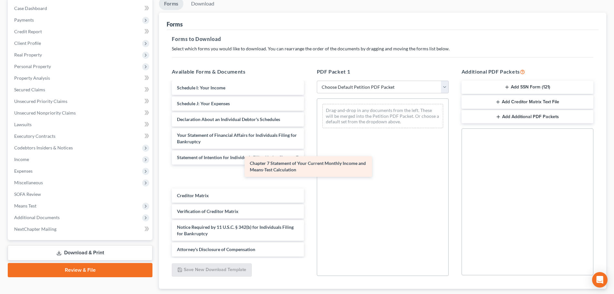
scroll to position [173, 0]
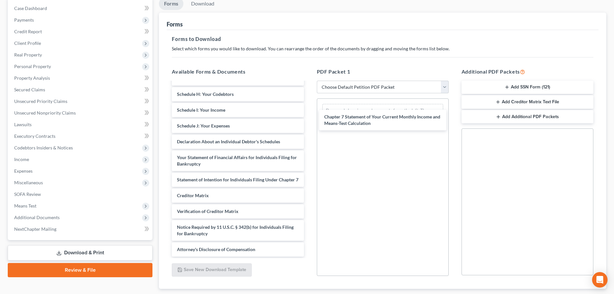
drag, startPoint x: 221, startPoint y: 177, endPoint x: 369, endPoint y: 116, distance: 160.7
click at [309, 116] on div "Chapter 7 Statement of Your Current Monthly Income and Means-Test Calculation D…" at bounding box center [238, 86] width 142 height 340
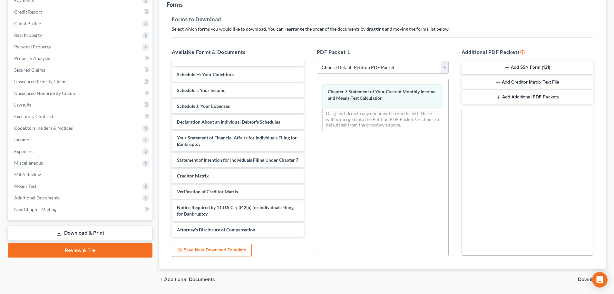
scroll to position [104, 0]
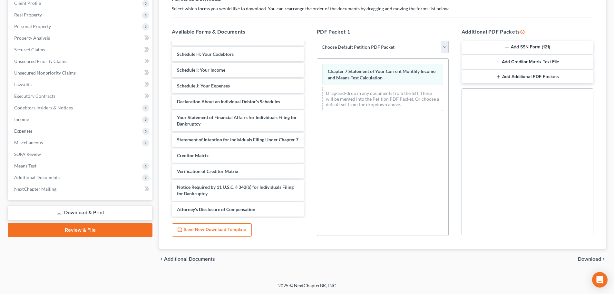
click at [582, 258] on span "Download" at bounding box center [589, 258] width 23 height 5
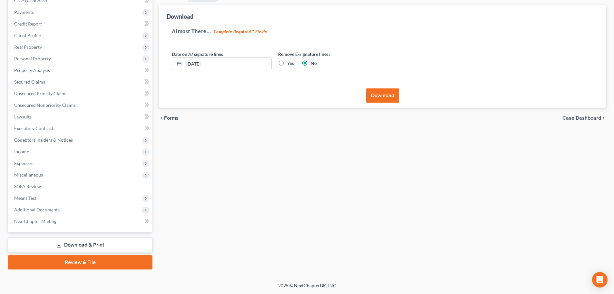
click at [386, 97] on button "Download" at bounding box center [383, 95] width 34 height 14
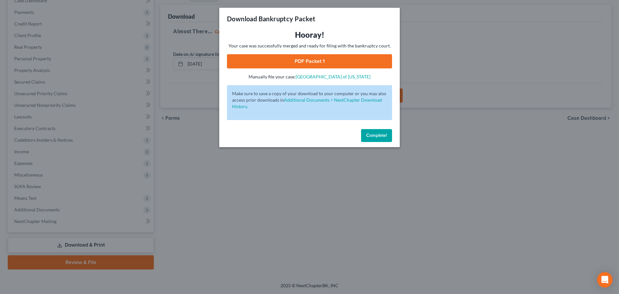
click at [315, 60] on link "PDF Packet 1" at bounding box center [309, 61] width 165 height 14
click at [376, 134] on span "Complete!" at bounding box center [376, 135] width 21 height 5
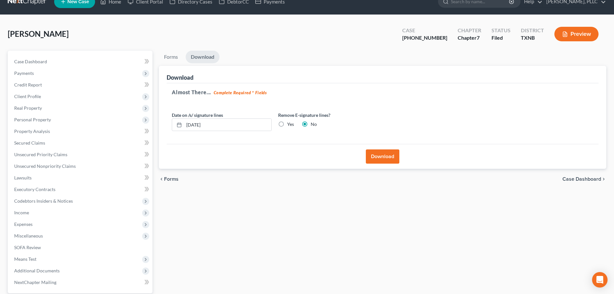
scroll to position [0, 0]
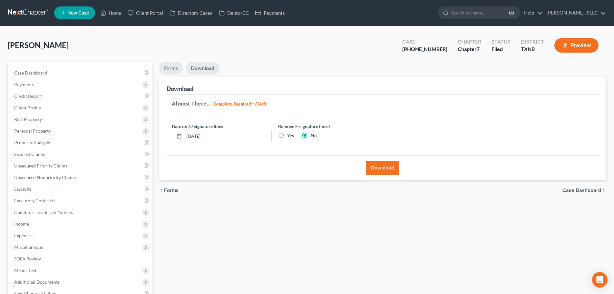
click at [173, 70] on link "Forms" at bounding box center [171, 68] width 24 height 13
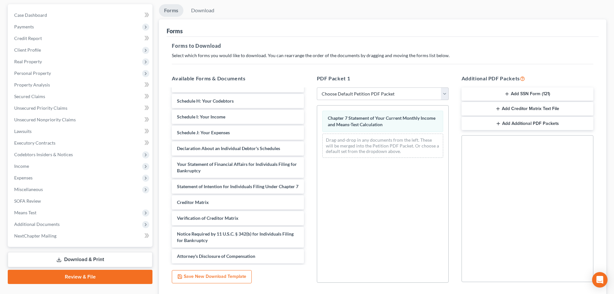
scroll to position [64, 0]
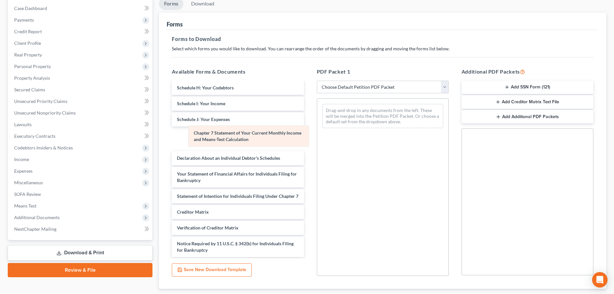
drag, startPoint x: 397, startPoint y: 115, endPoint x: 251, endPoint y: 138, distance: 147.3
click at [317, 133] on div "Chapter 7 Statement of Your Current Monthly Income and Means-Test Calculation C…" at bounding box center [382, 116] width 131 height 35
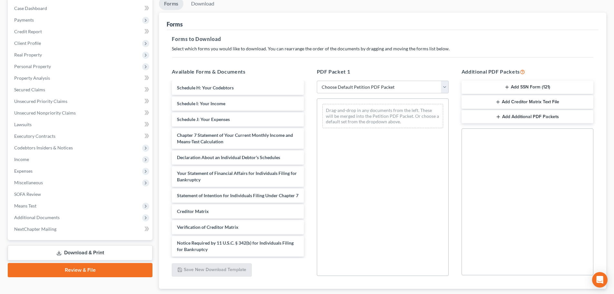
click at [519, 87] on button "Add SSN Form (121)" at bounding box center [528, 88] width 132 height 14
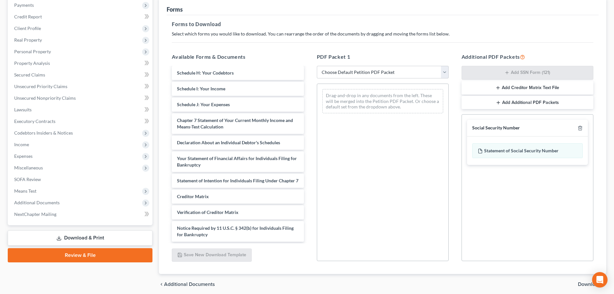
scroll to position [104, 0]
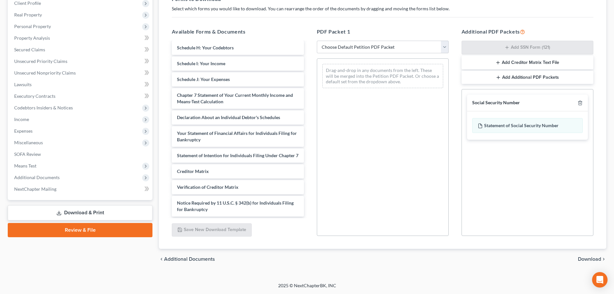
click at [584, 259] on span "Download" at bounding box center [589, 258] width 23 height 5
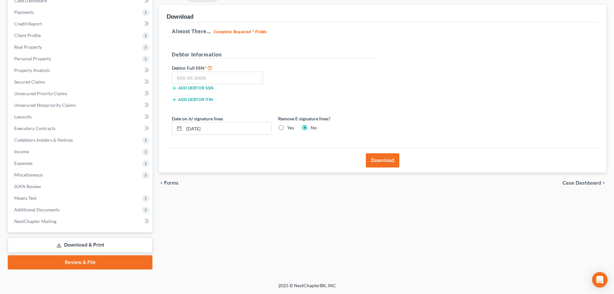
scroll to position [72, 0]
click at [236, 80] on input "text" at bounding box center [217, 78] width 91 height 13
type input "229-33-6317"
click at [379, 160] on button "Download" at bounding box center [383, 160] width 34 height 14
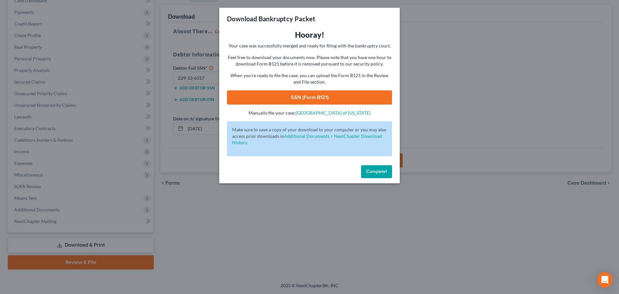
click at [344, 97] on link "SSN (Form B121)" at bounding box center [309, 97] width 165 height 14
click at [374, 173] on span "Complete!" at bounding box center [376, 171] width 21 height 5
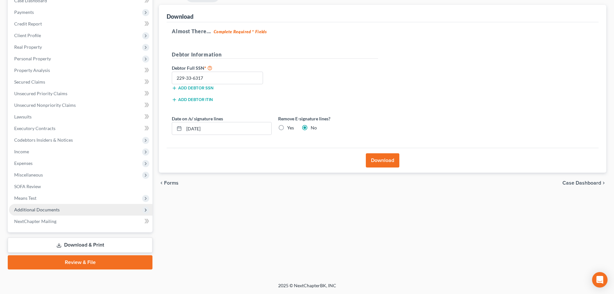
click at [46, 211] on span "Additional Documents" at bounding box center [36, 209] width 45 height 5
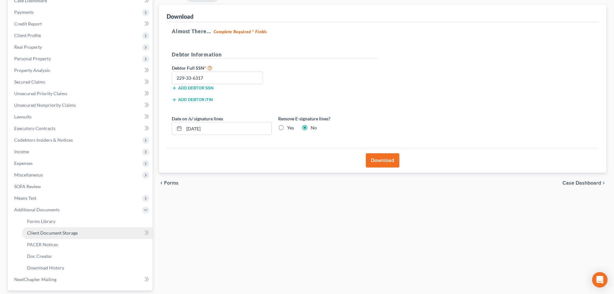
click at [45, 230] on span "Client Document Storage" at bounding box center [52, 232] width 51 height 5
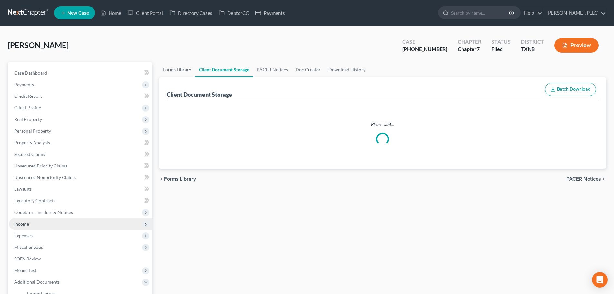
select select "6"
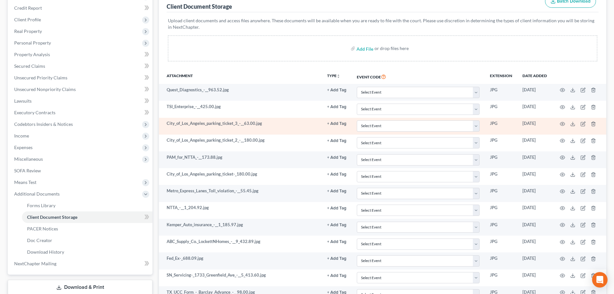
scroll to position [97, 0]
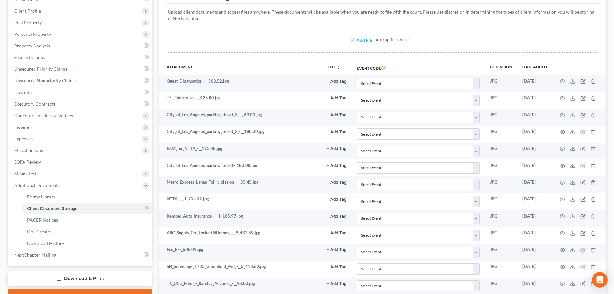
click at [89, 276] on link "Download & Print" at bounding box center [80, 278] width 145 height 15
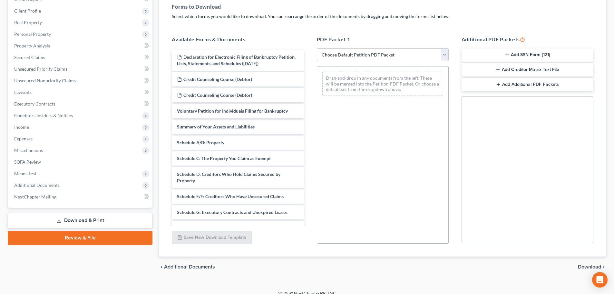
drag, startPoint x: 306, startPoint y: 122, endPoint x: 302, endPoint y: 111, distance: 11.0
drag, startPoint x: 302, startPoint y: 111, endPoint x: 160, endPoint y: 262, distance: 206.9
click at [160, 262] on div "chevron_left Additional Documents Download chevron_right" at bounding box center [383, 266] width 448 height 21
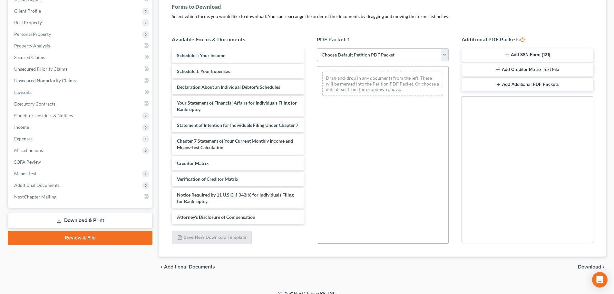
scroll to position [195, 0]
click at [317, 267] on div "chevron_left Additional Documents Download chevron_right" at bounding box center [383, 266] width 448 height 21
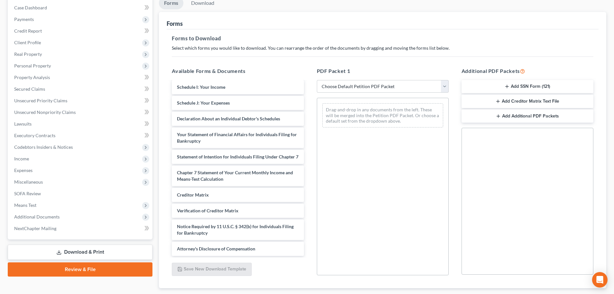
scroll to position [0, 0]
